Goal: Task Accomplishment & Management: Use online tool/utility

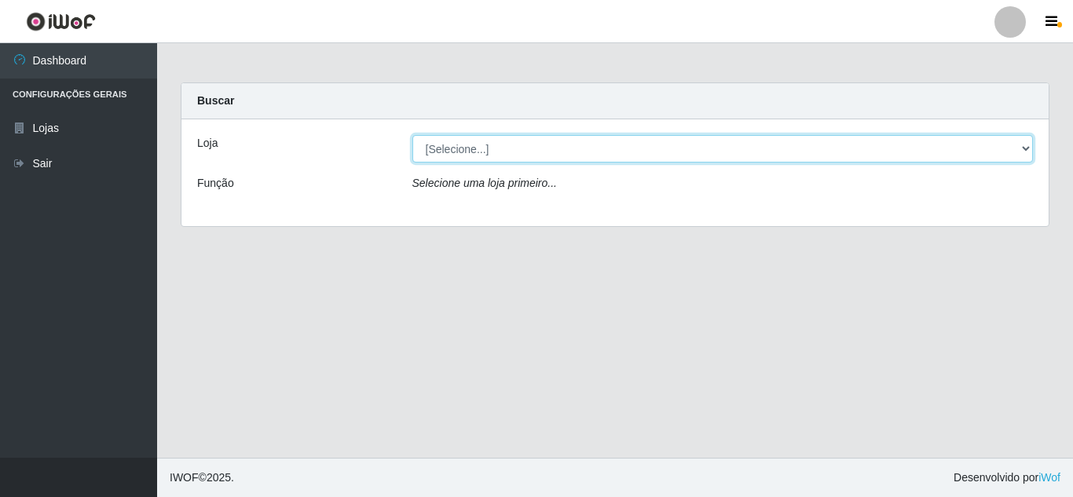
click at [1022, 149] on select "[Selecione...] Rede Compras Supermercados - LOJA 5" at bounding box center [722, 148] width 621 height 27
select select "397"
click at [412, 135] on select "[Selecione...] Rede Compras Supermercados - LOJA 5" at bounding box center [722, 148] width 621 height 27
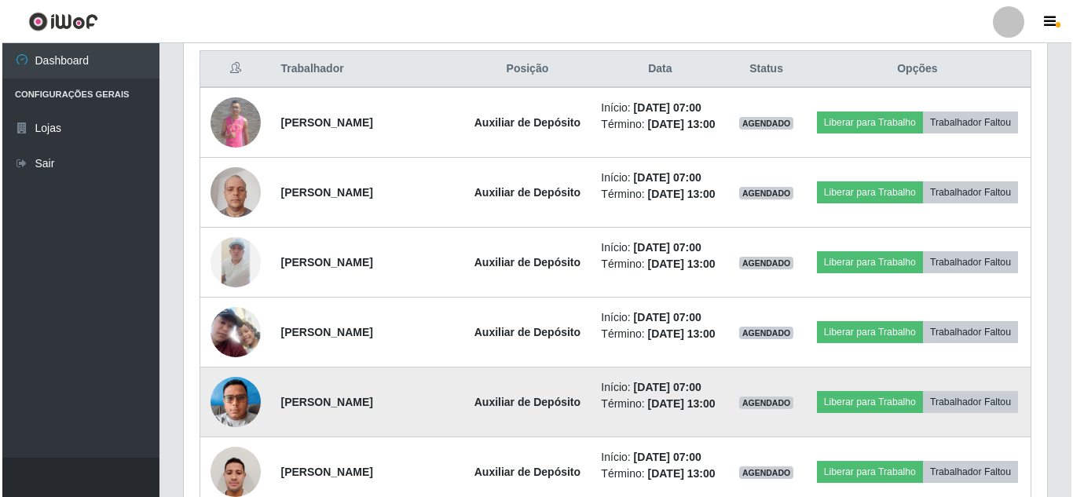
scroll to position [628, 0]
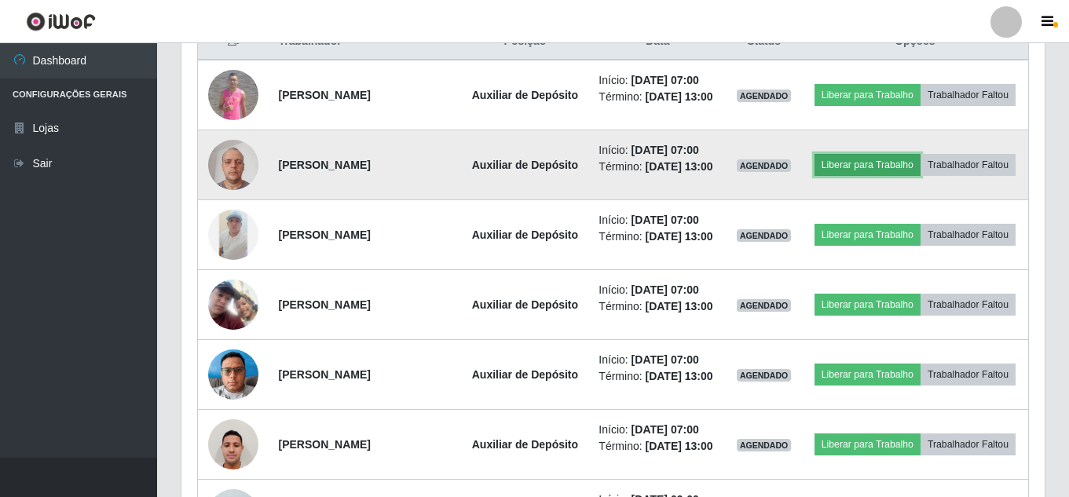
click at [920, 170] on button "Liberar para Trabalho" at bounding box center [867, 165] width 106 height 22
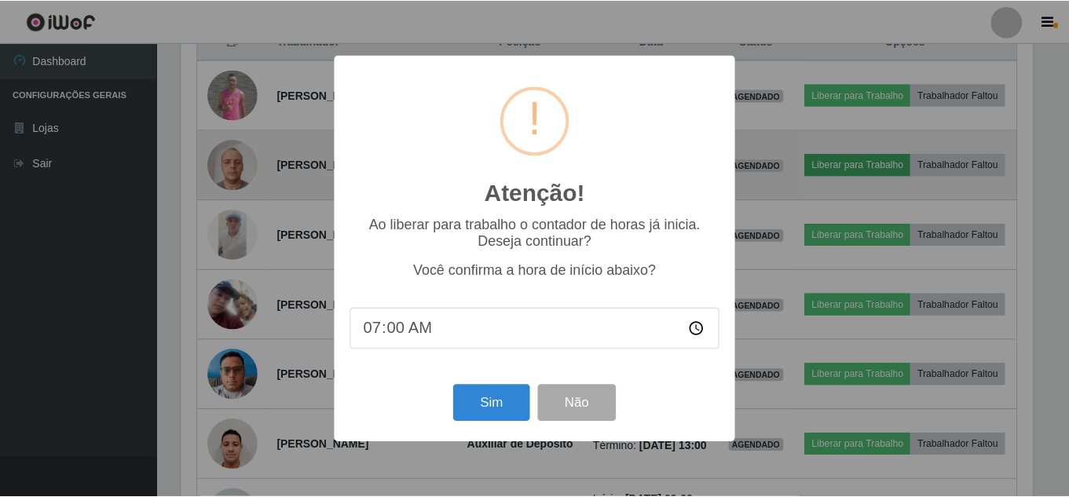
scroll to position [326, 855]
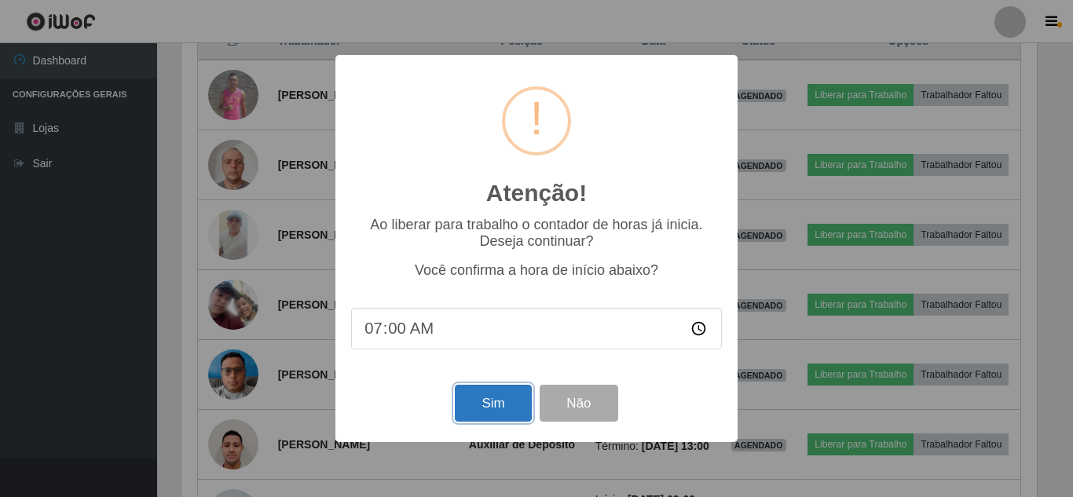
click at [517, 403] on button "Sim" at bounding box center [493, 403] width 76 height 37
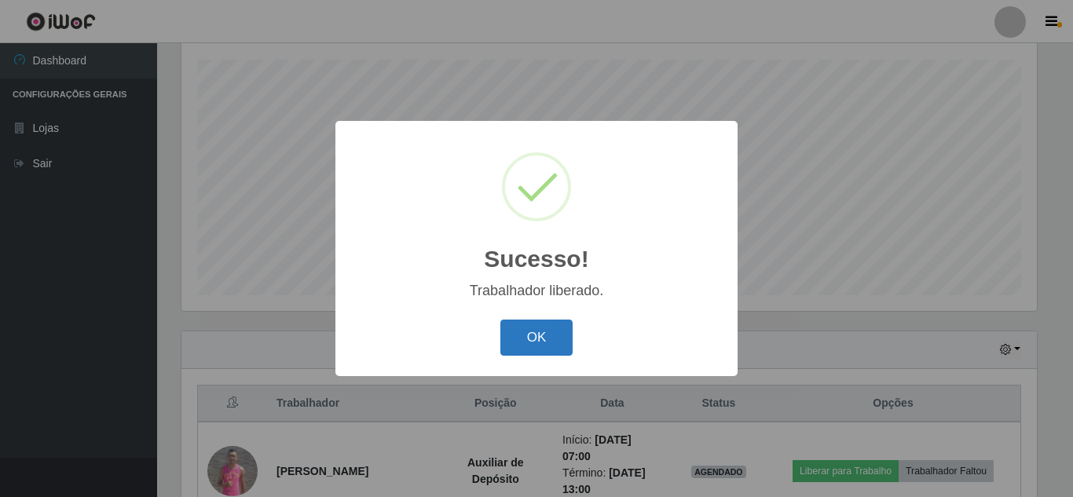
click at [527, 342] on button "OK" at bounding box center [536, 338] width 73 height 37
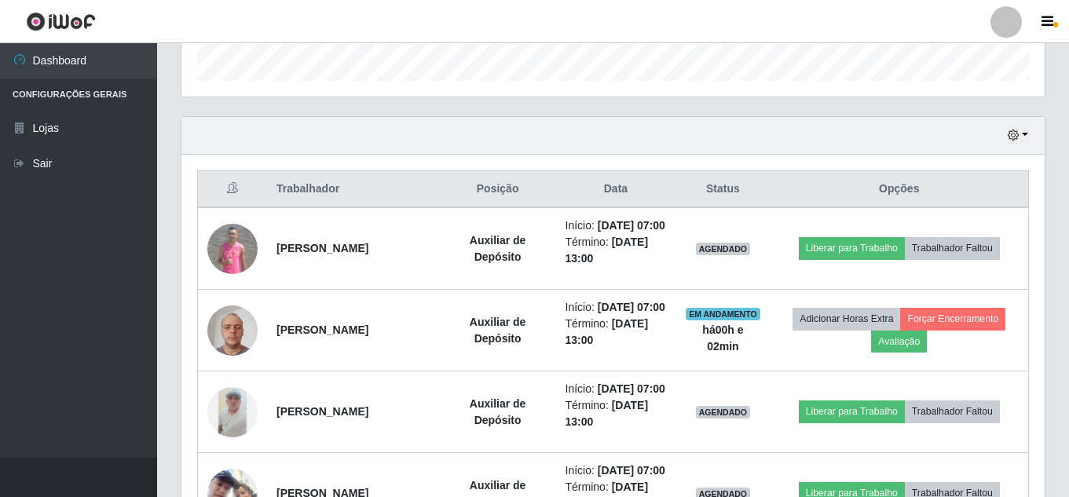
scroll to position [659, 0]
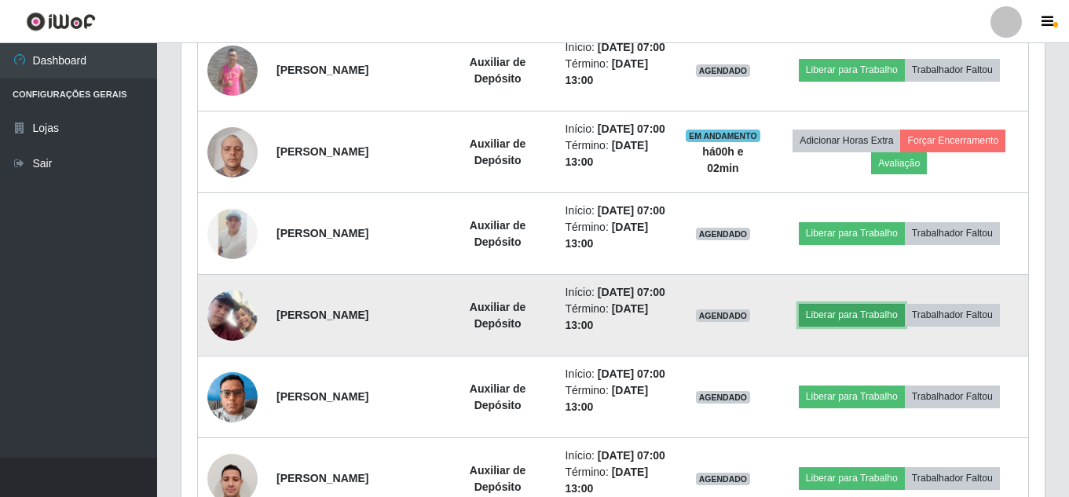
click at [846, 326] on button "Liberar para Trabalho" at bounding box center [852, 315] width 106 height 22
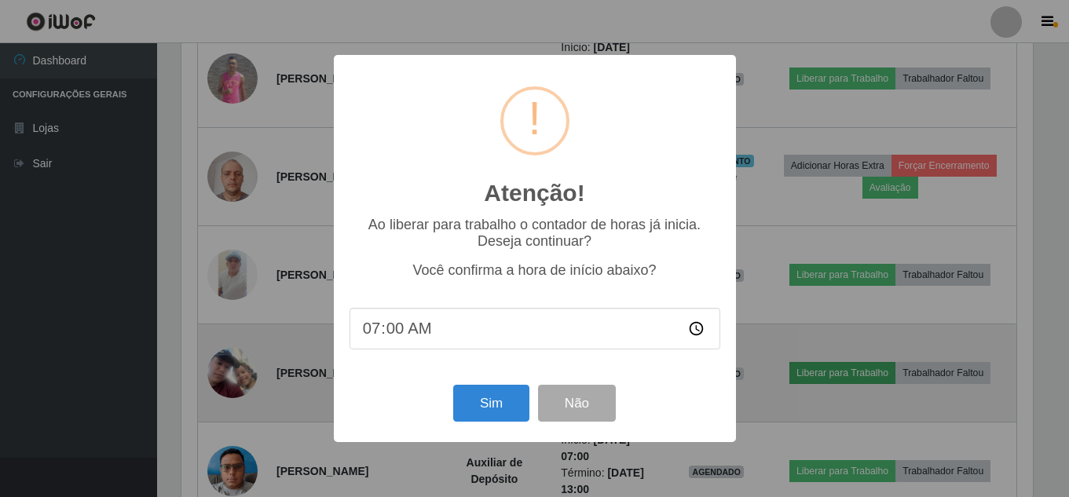
scroll to position [326, 855]
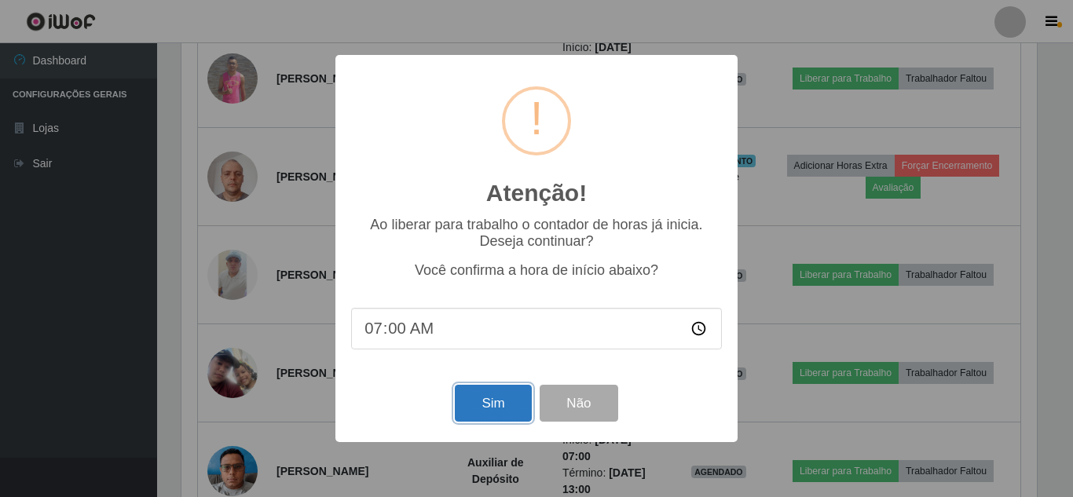
click at [501, 404] on button "Sim" at bounding box center [493, 403] width 76 height 37
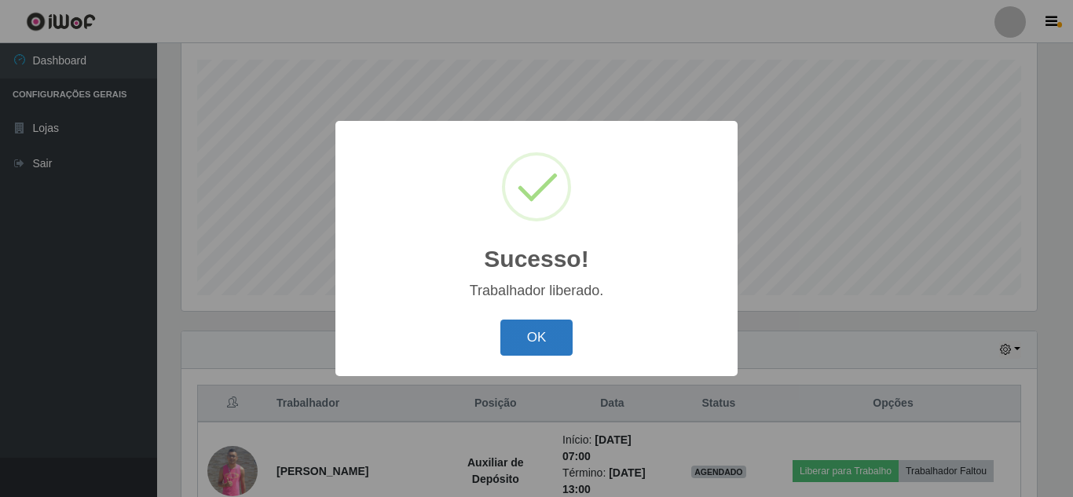
click at [509, 349] on button "OK" at bounding box center [536, 338] width 73 height 37
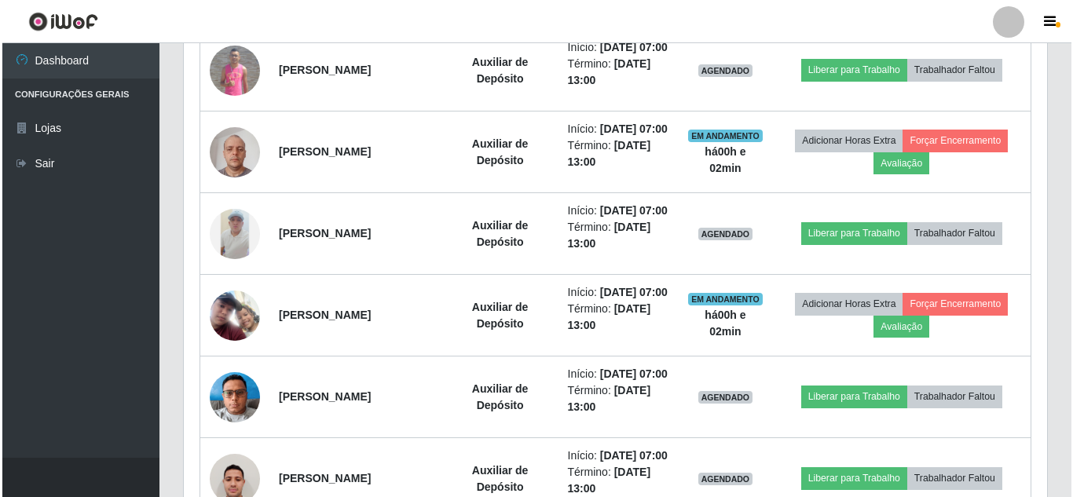
scroll to position [816, 0]
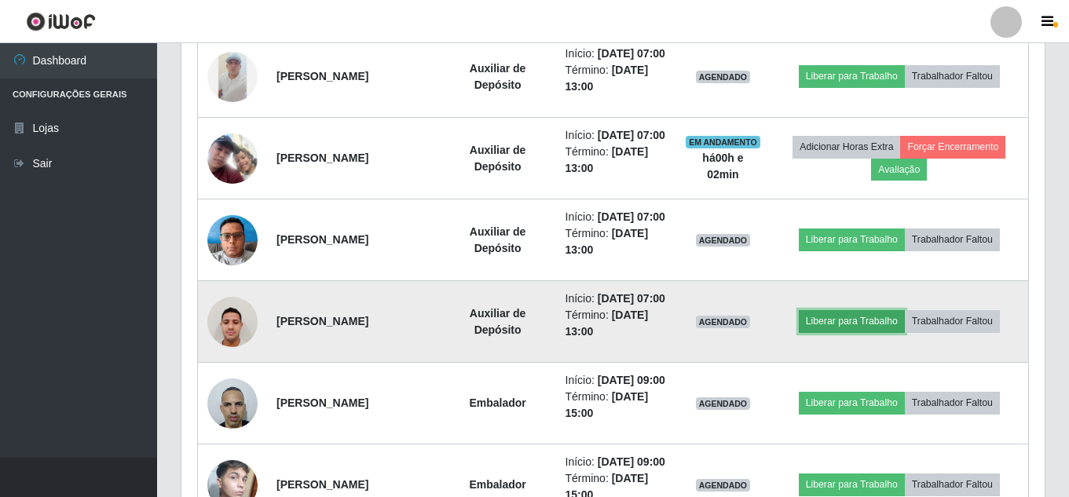
click at [848, 332] on button "Liberar para Trabalho" at bounding box center [852, 321] width 106 height 22
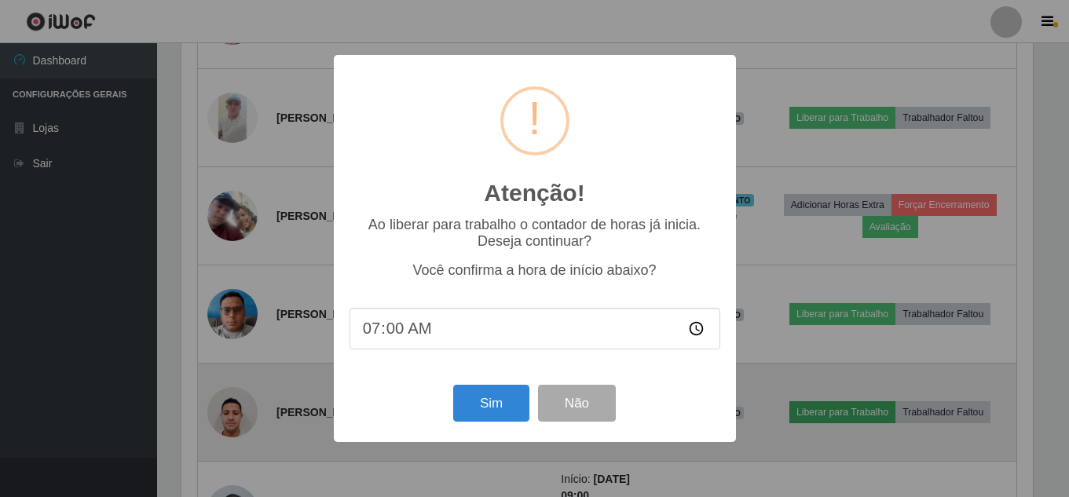
scroll to position [326, 855]
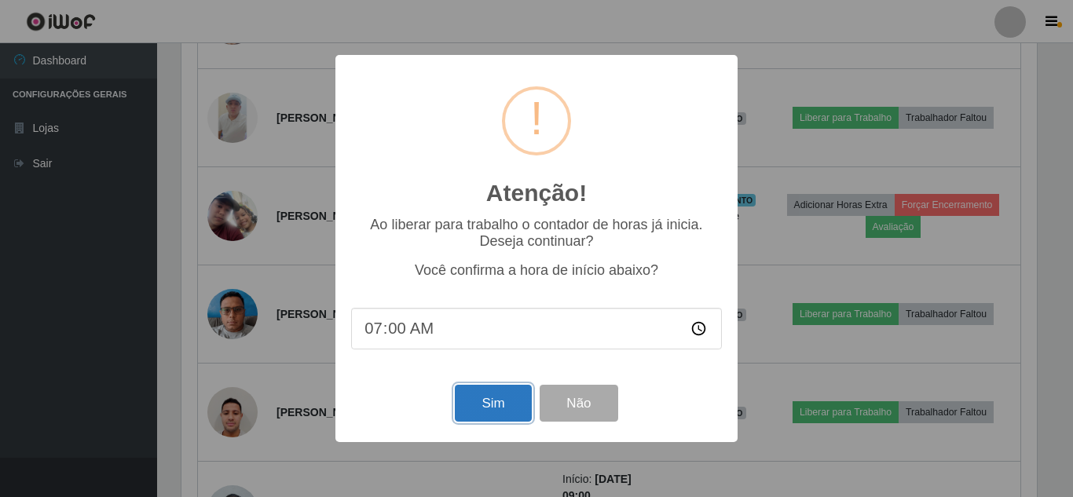
click at [506, 407] on button "Sim" at bounding box center [493, 403] width 76 height 37
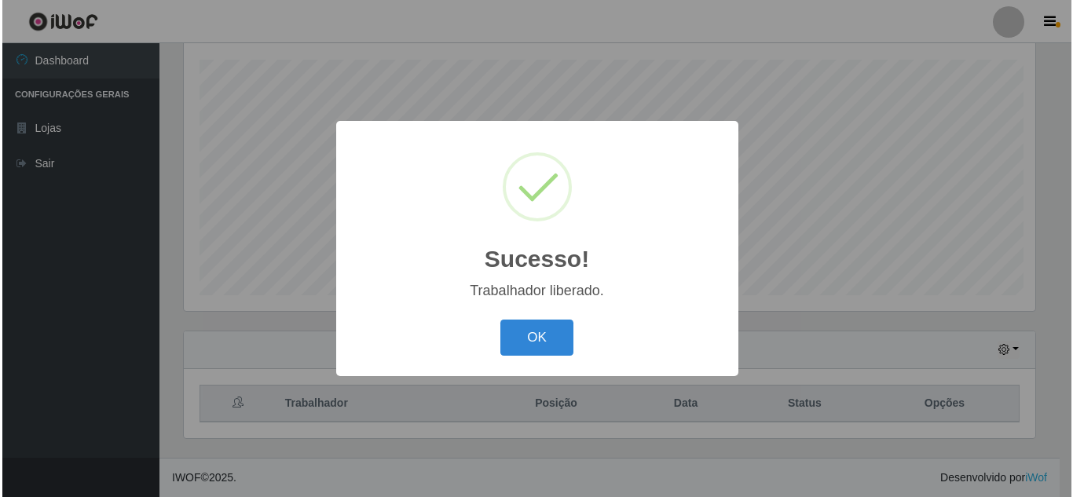
scroll to position [0, 0]
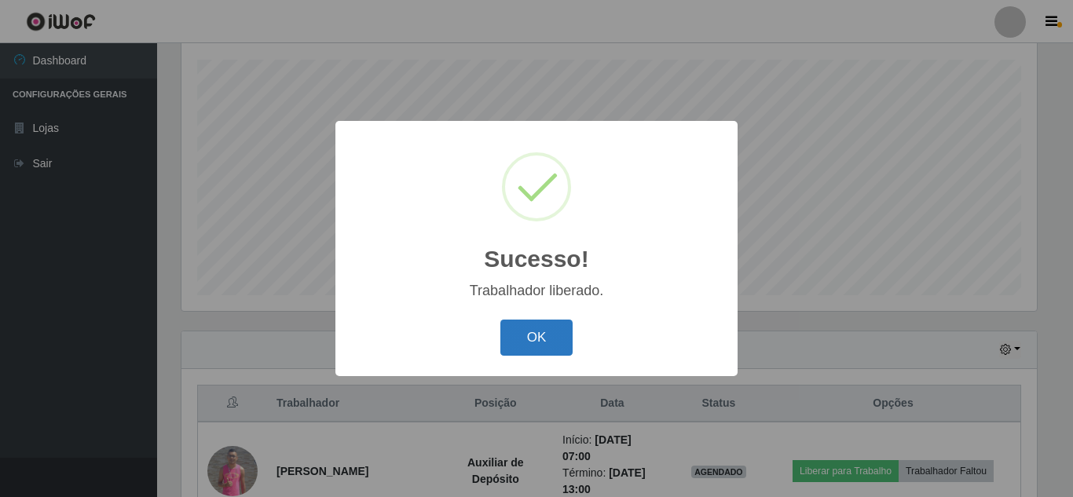
click at [543, 329] on button "OK" at bounding box center [536, 338] width 73 height 37
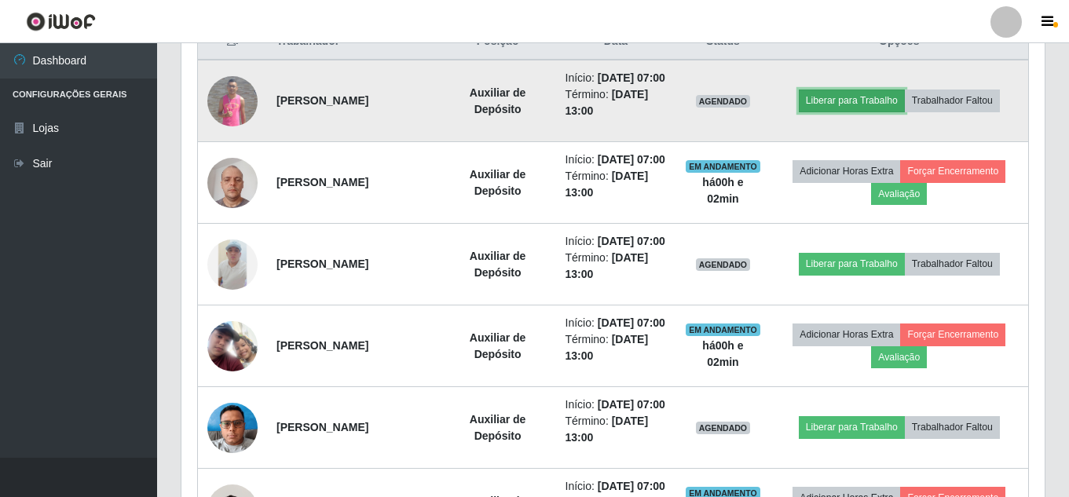
click at [846, 107] on button "Liberar para Trabalho" at bounding box center [852, 101] width 106 height 22
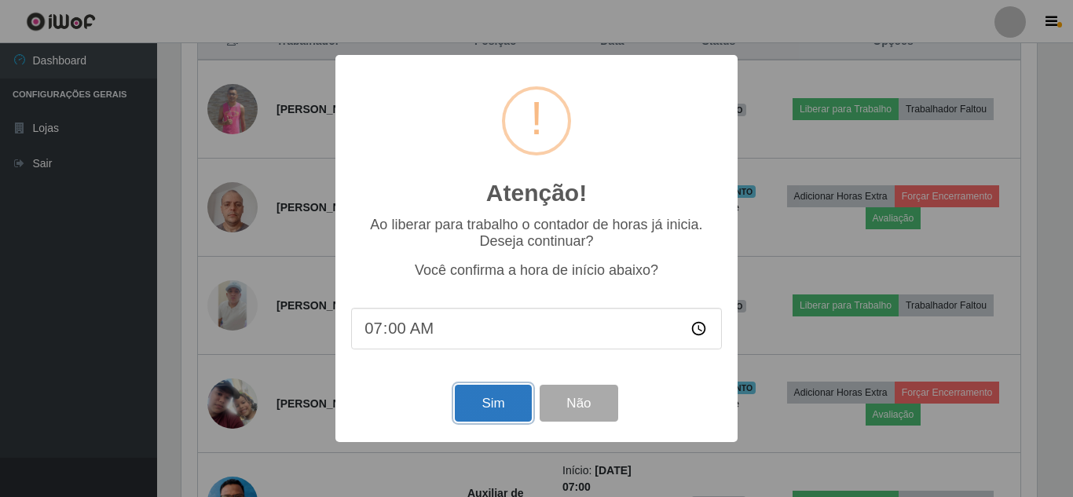
click at [487, 400] on button "Sim" at bounding box center [493, 403] width 76 height 37
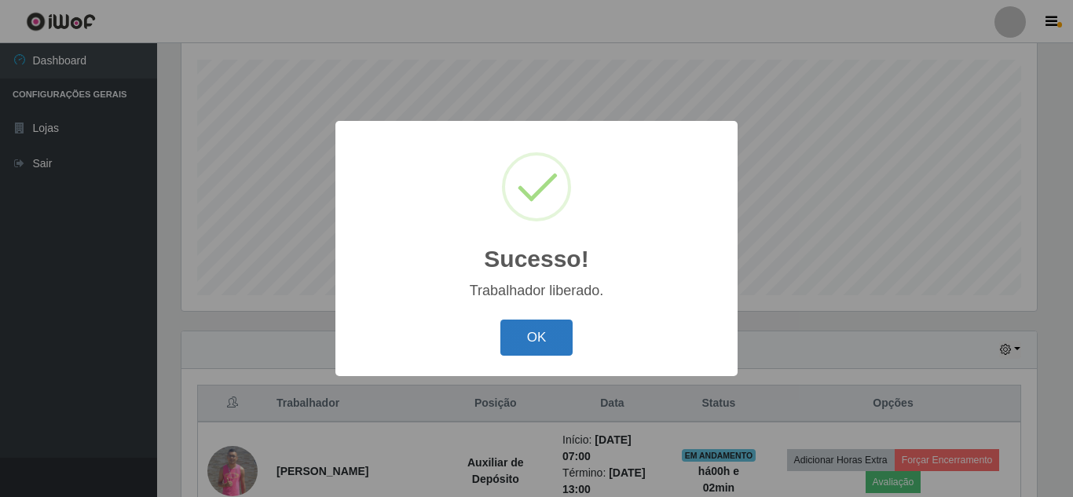
click at [529, 339] on button "OK" at bounding box center [536, 338] width 73 height 37
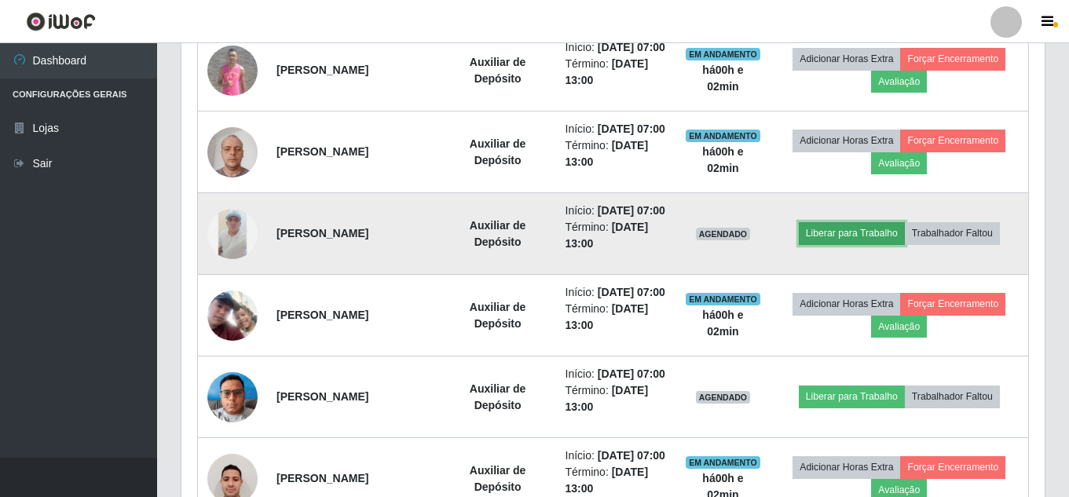
click at [868, 244] on button "Liberar para Trabalho" at bounding box center [852, 233] width 106 height 22
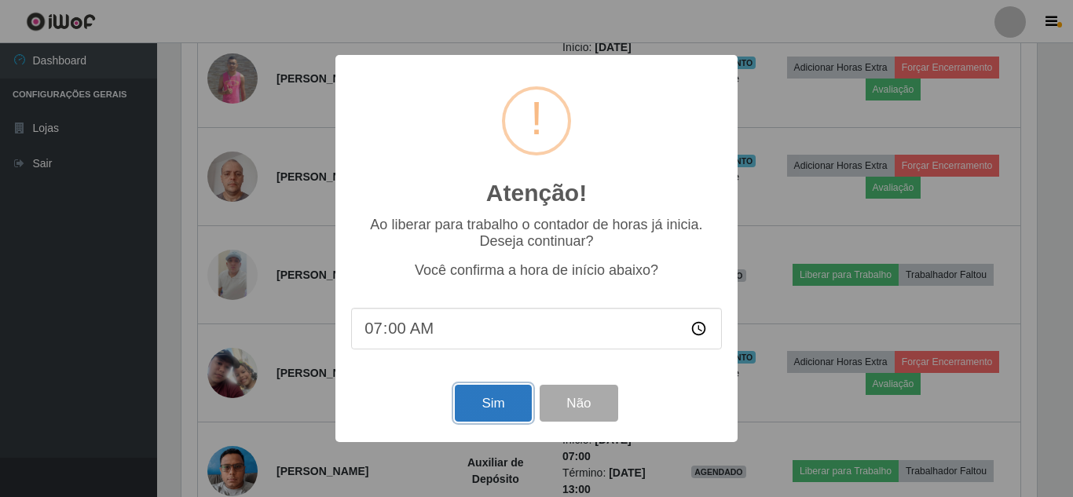
click at [497, 399] on button "Sim" at bounding box center [493, 403] width 76 height 37
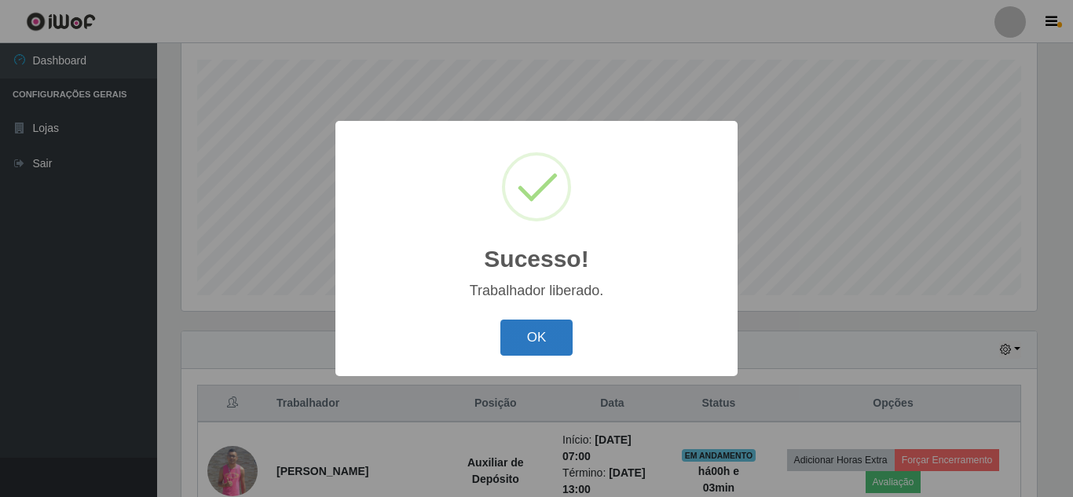
click at [543, 337] on button "OK" at bounding box center [536, 338] width 73 height 37
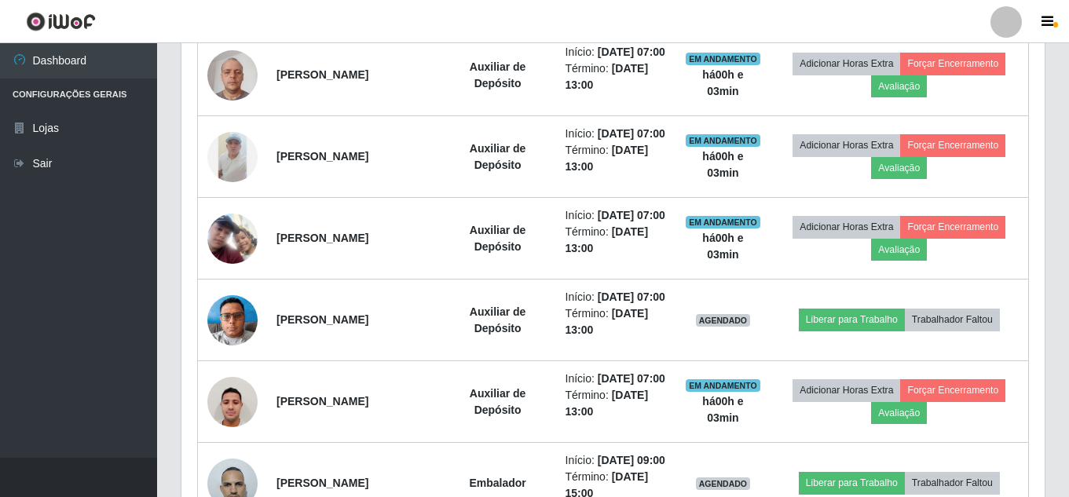
scroll to position [737, 0]
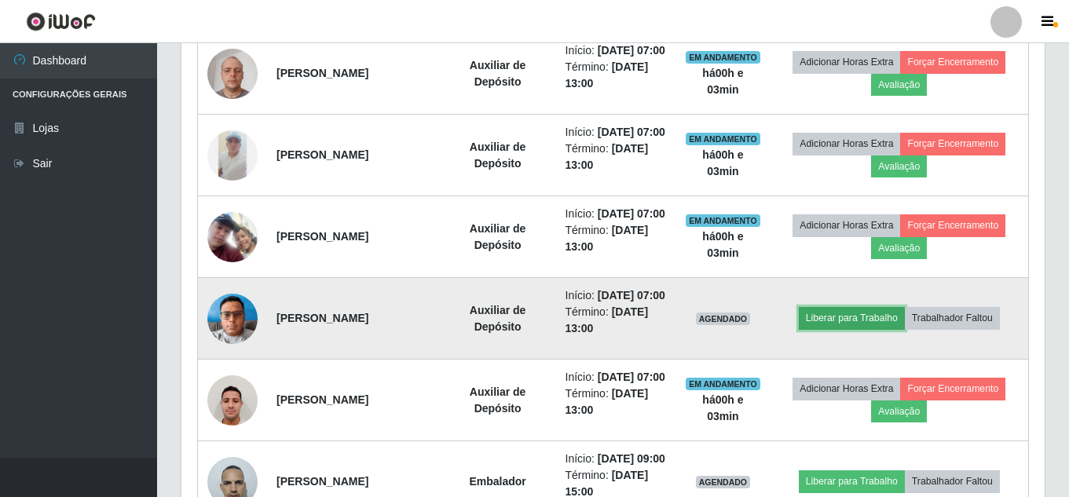
click at [870, 329] on button "Liberar para Trabalho" at bounding box center [852, 318] width 106 height 22
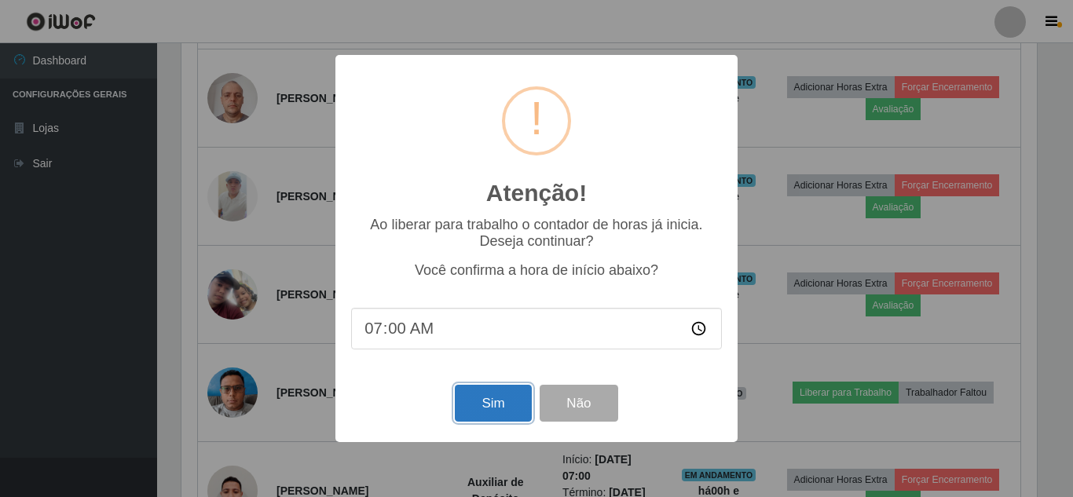
click at [499, 417] on button "Sim" at bounding box center [493, 403] width 76 height 37
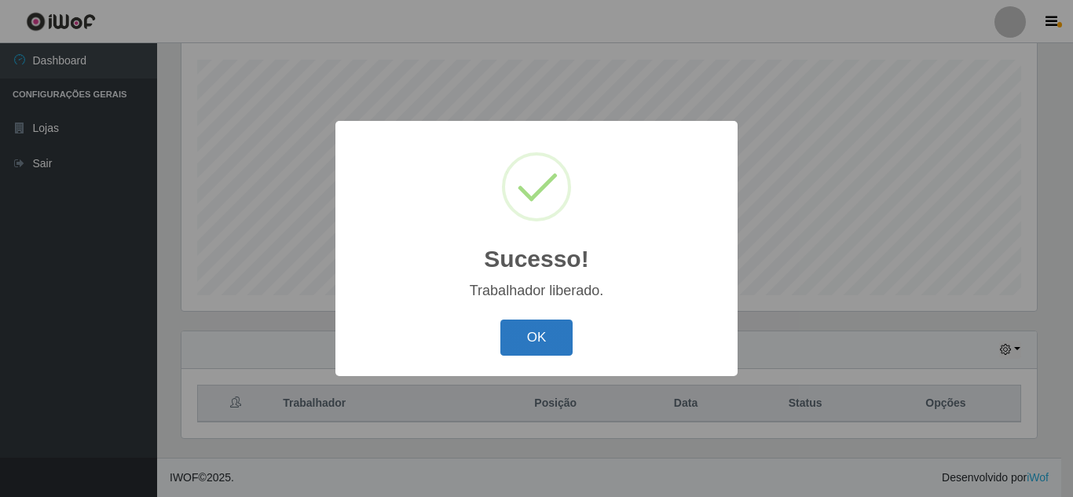
click at [543, 340] on button "OK" at bounding box center [536, 338] width 73 height 37
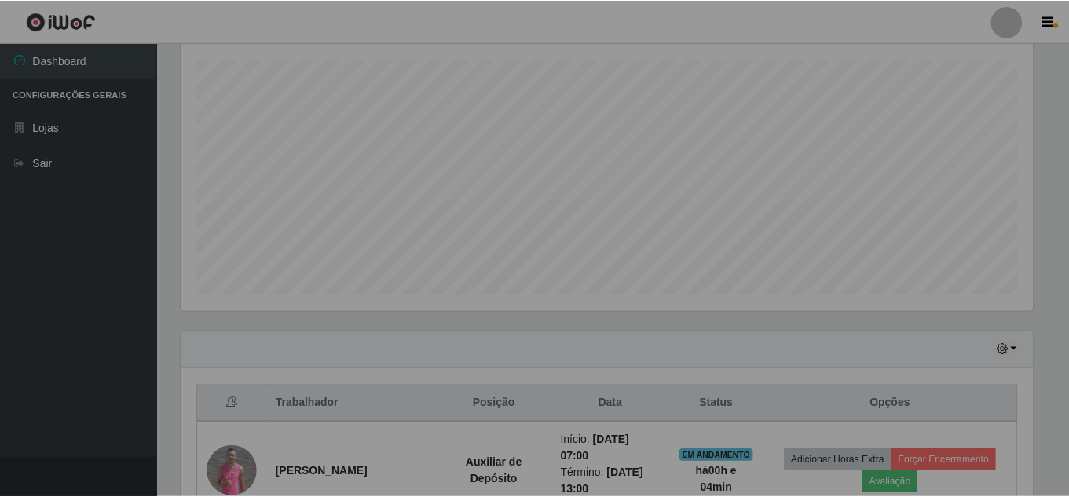
scroll to position [326, 863]
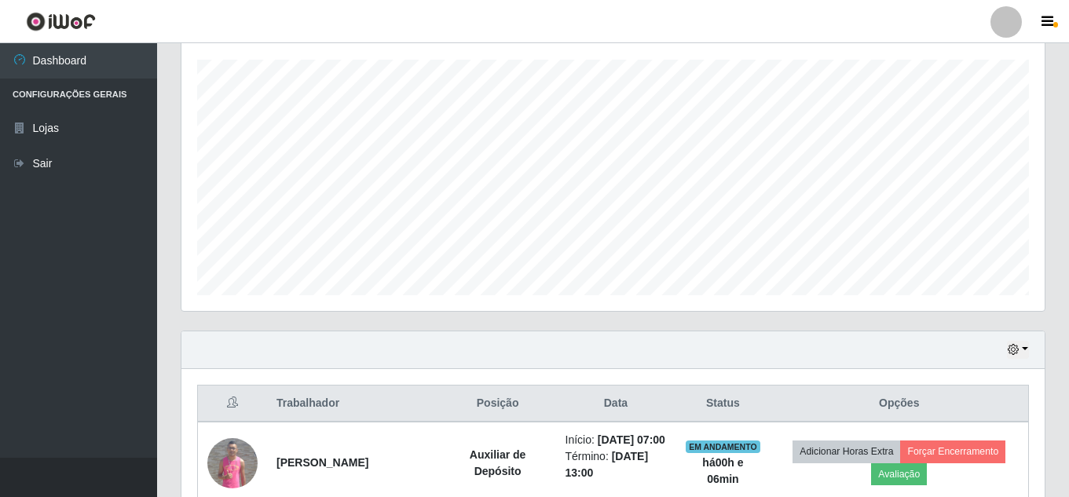
drag, startPoint x: 543, startPoint y: 340, endPoint x: 488, endPoint y: 534, distance: 201.6
